Goal: Navigation & Orientation: Find specific page/section

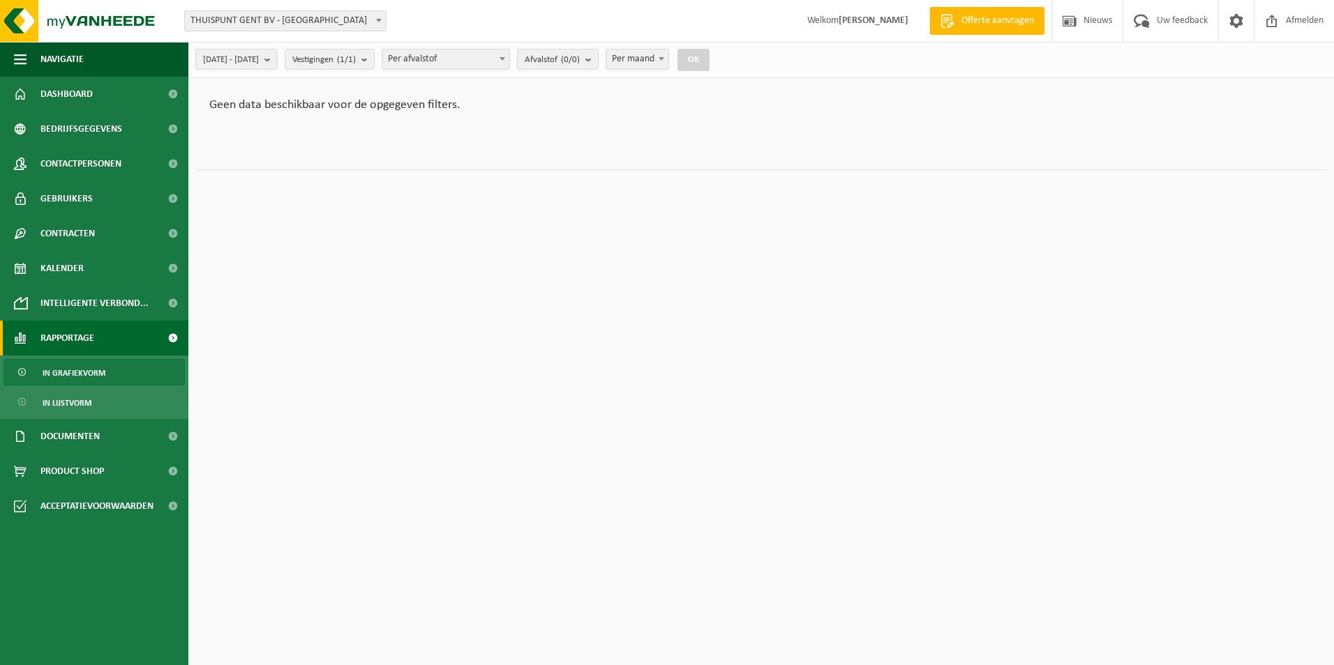
click at [312, 10] on span "THUISPUNT GENT BV - [GEOGRAPHIC_DATA]" at bounding box center [285, 20] width 202 height 21
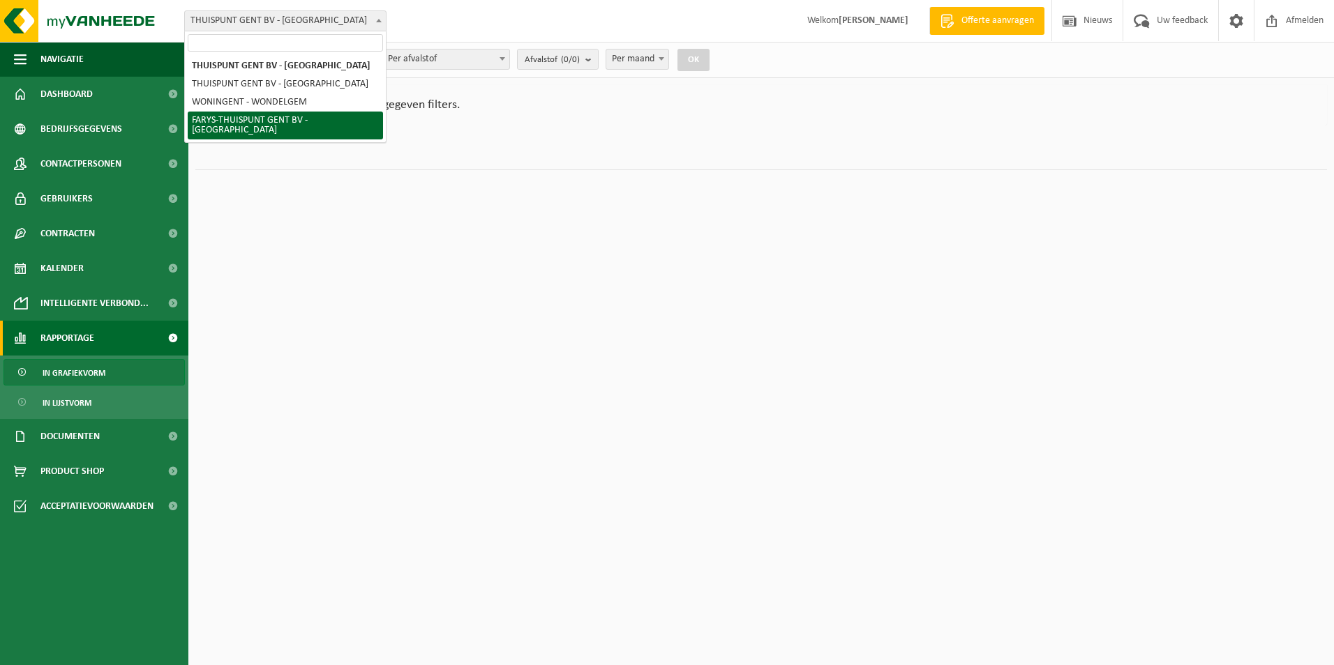
select select "126076"
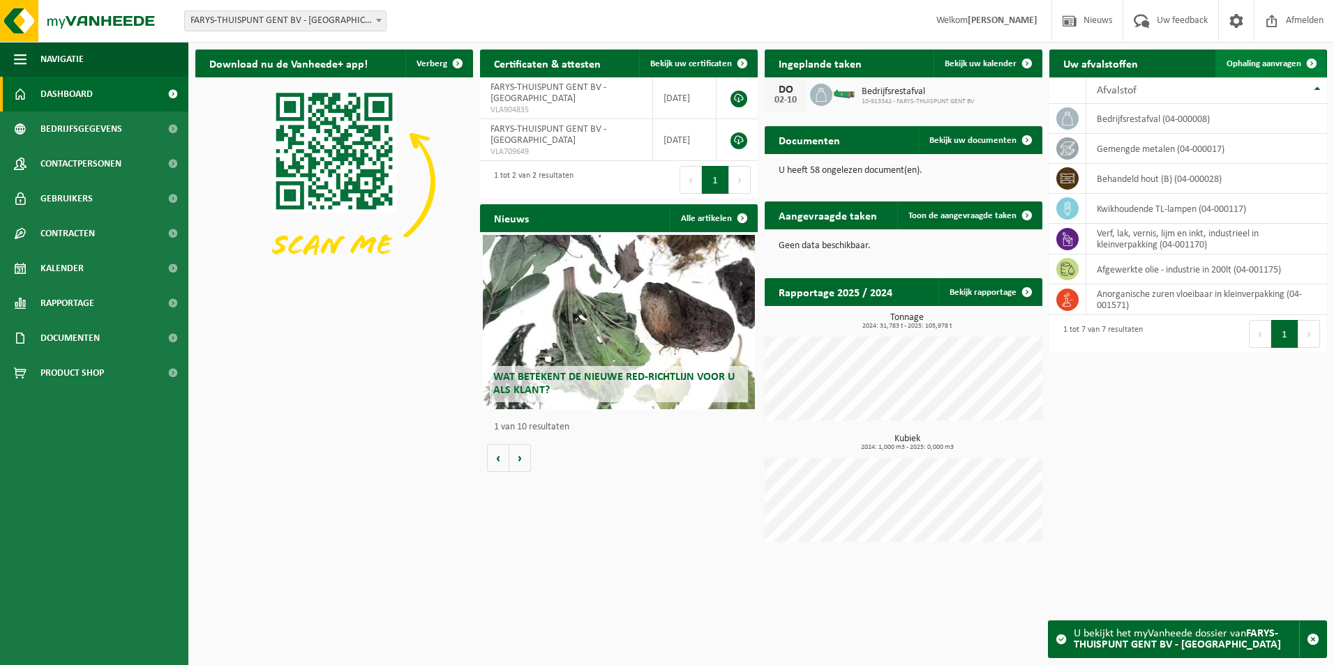
click at [1258, 61] on span "Ophaling aanvragen" at bounding box center [1263, 63] width 75 height 9
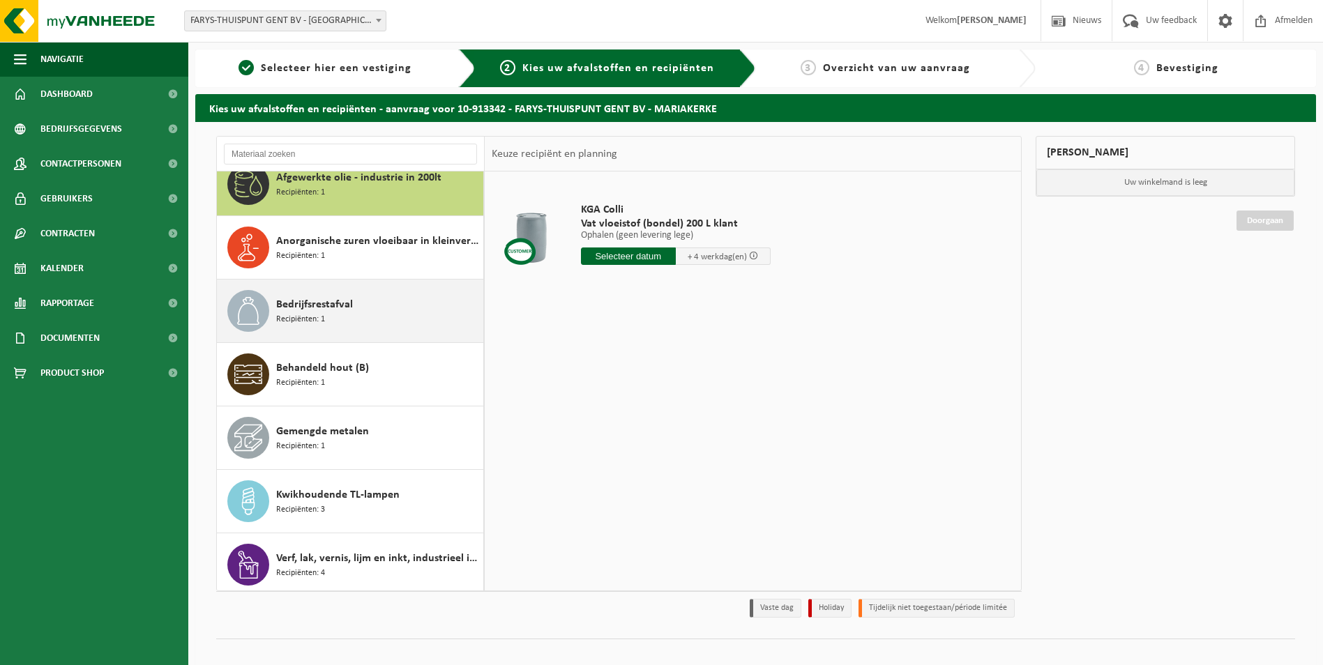
scroll to position [24, 0]
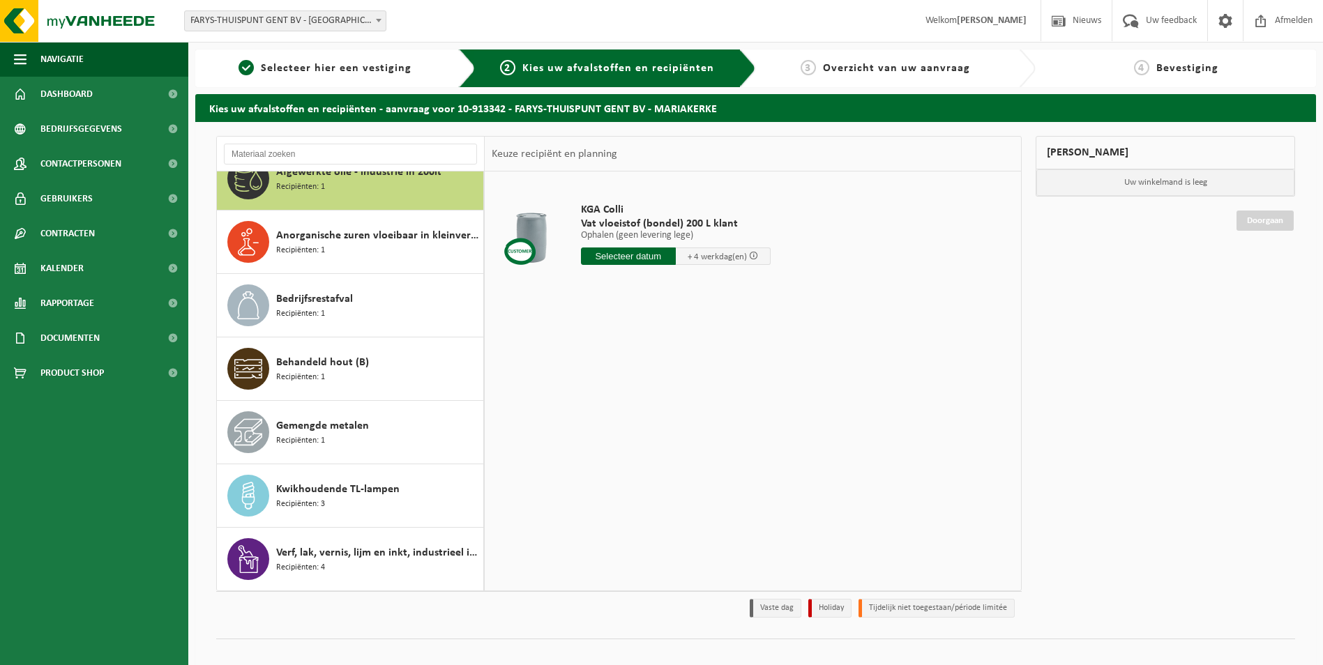
click at [295, 22] on span "FARYS-THUISPUNT GENT BV - [GEOGRAPHIC_DATA]" at bounding box center [285, 21] width 201 height 20
click at [71, 95] on span "Dashboard" at bounding box center [66, 94] width 52 height 35
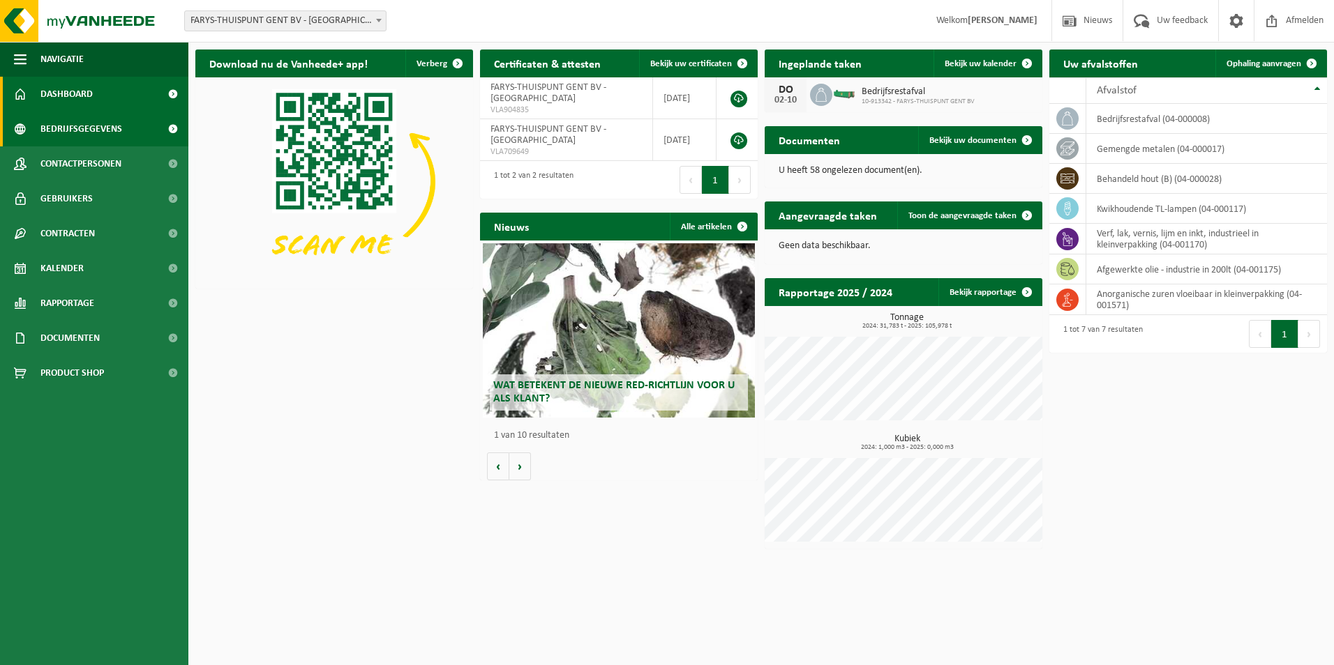
click at [92, 135] on span "Bedrijfsgegevens" at bounding box center [81, 129] width 82 height 35
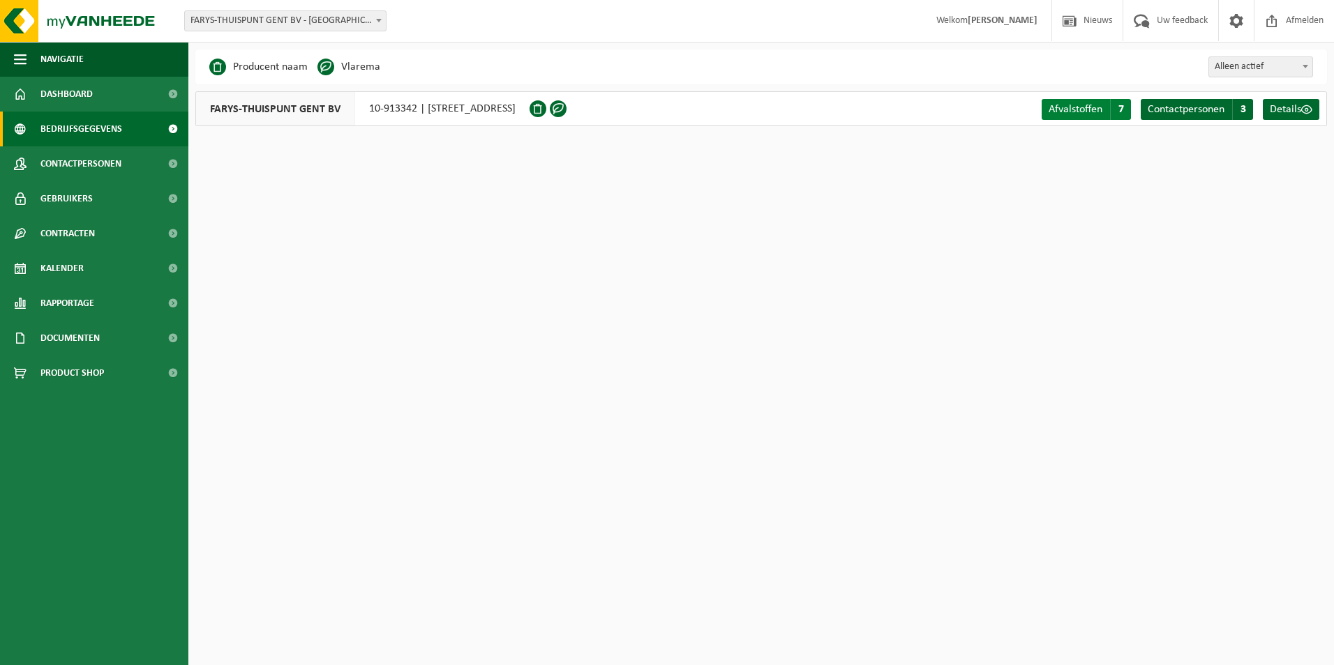
click at [1062, 111] on span "Afvalstoffen" at bounding box center [1075, 109] width 54 height 11
